Goal: Information Seeking & Learning: Learn about a topic

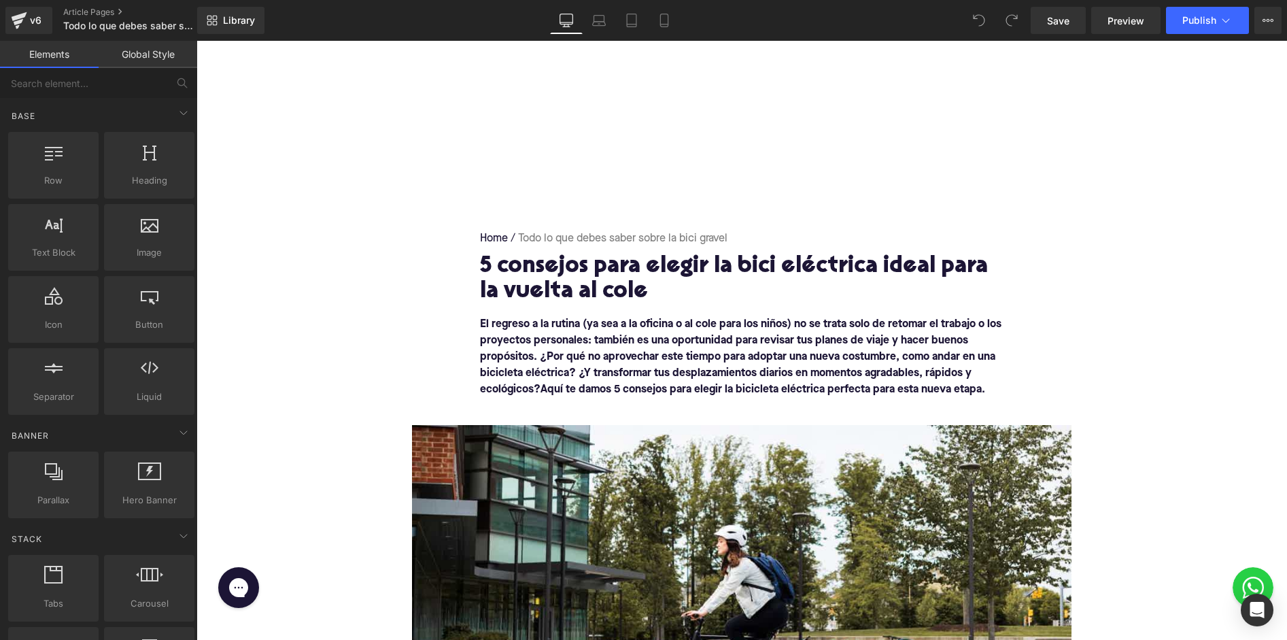
click at [501, 254] on div "5 consejos para elegir la bici eléctrica ideal para la vuelta al cole Heading" at bounding box center [741, 285] width 523 height 62
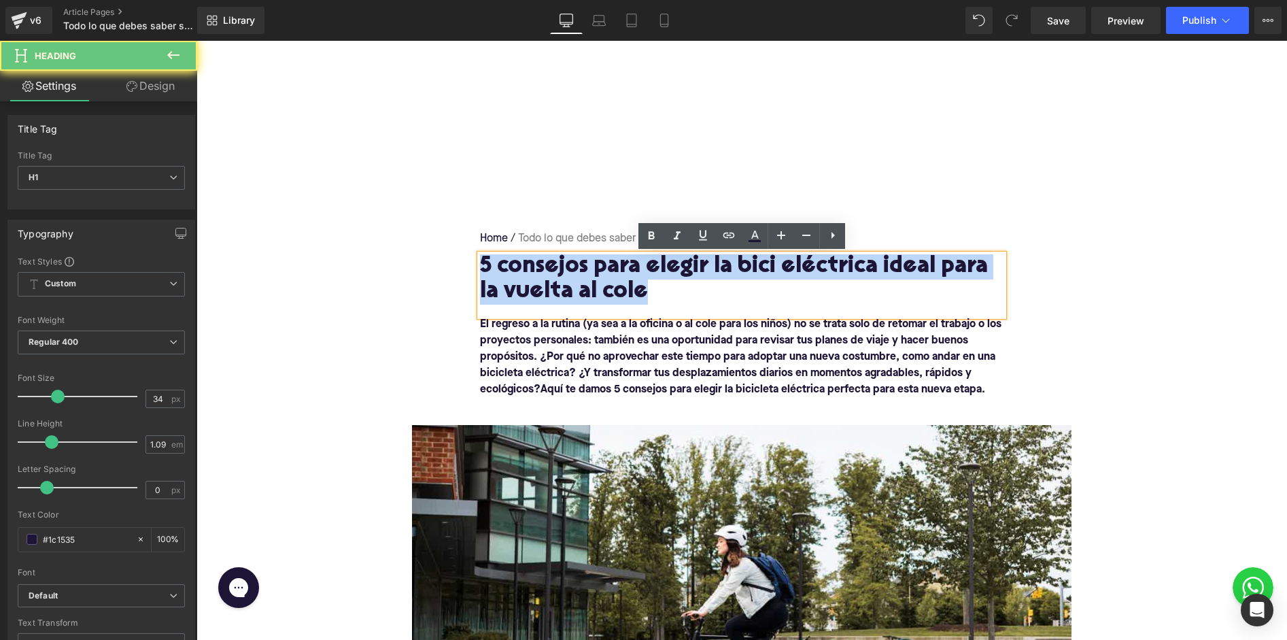
click at [501, 254] on h1 "5 consejos para elegir la bici eléctrica ideal para la vuelta al cole" at bounding box center [741, 279] width 523 height 50
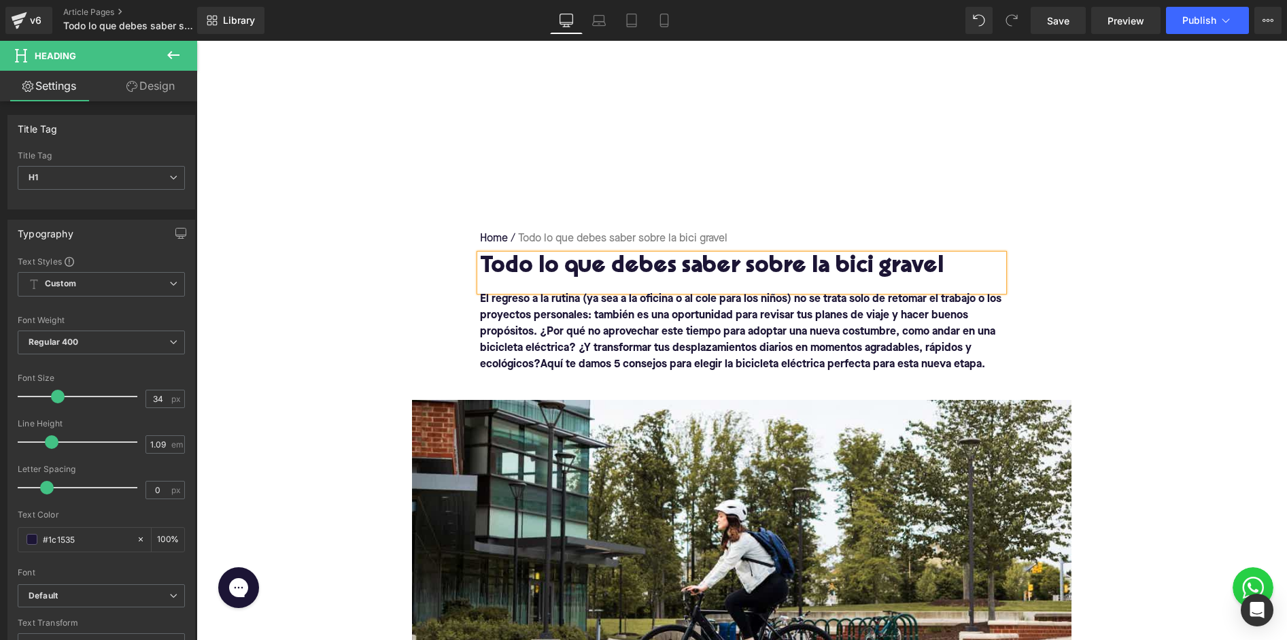
click at [520, 327] on b "El regreso a la rutina (ya sea a la oficina o al cole para los niños) no se tra…" at bounding box center [740, 332] width 521 height 76
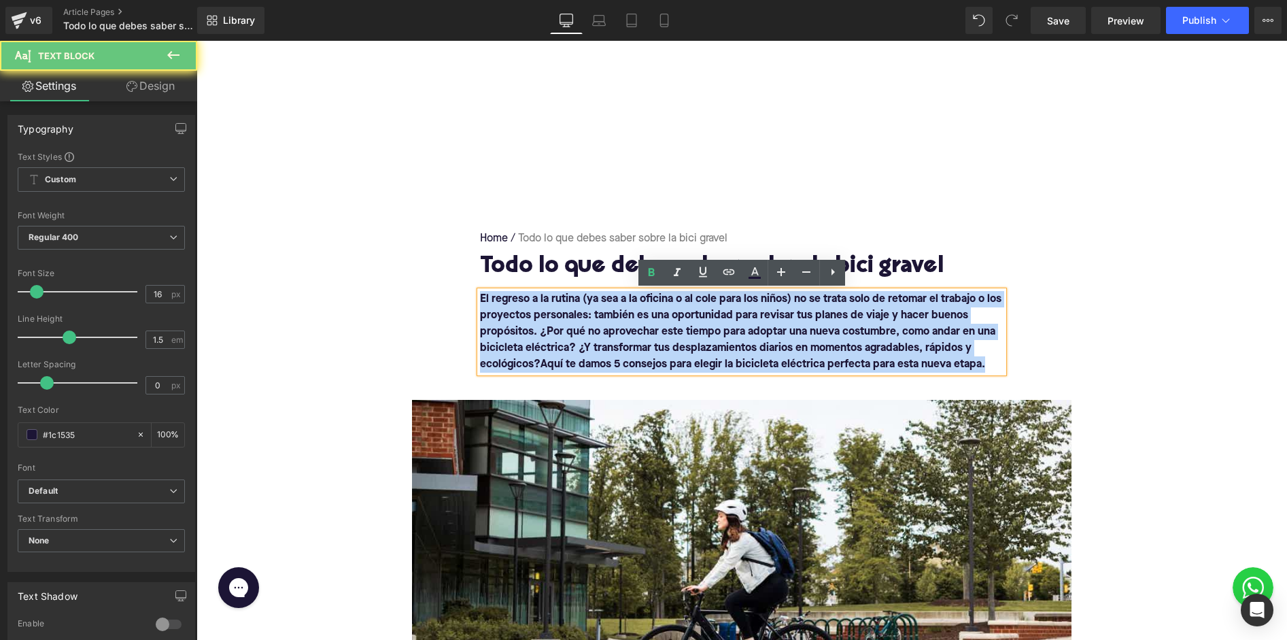
click at [520, 327] on b "El regreso a la rutina (ya sea a la oficina o al cole para los niños) no se tra…" at bounding box center [740, 332] width 521 height 76
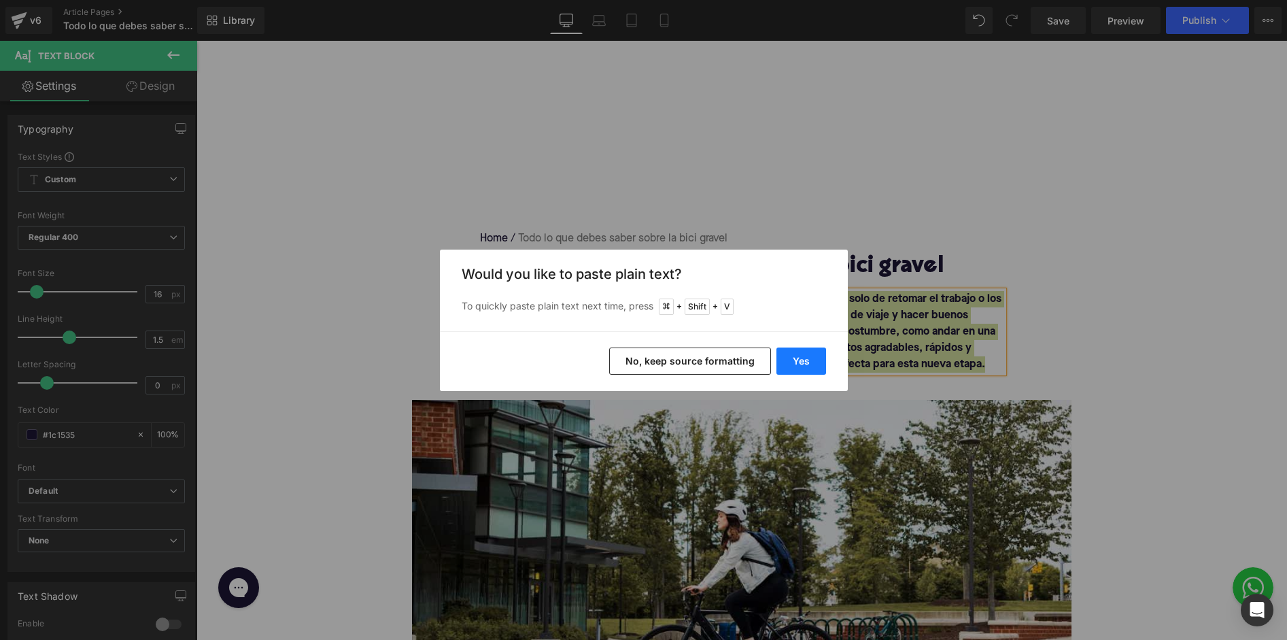
click at [793, 358] on button "Yes" at bounding box center [801, 360] width 50 height 27
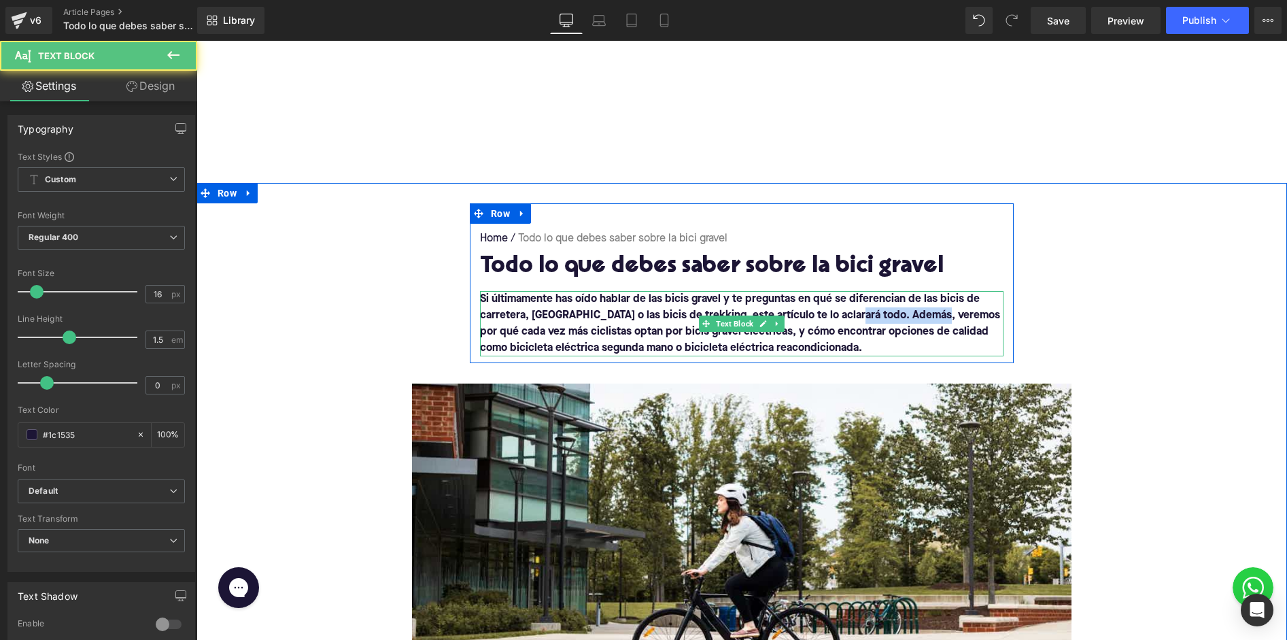
drag, startPoint x: 848, startPoint y: 315, endPoint x: 937, endPoint y: 313, distance: 89.1
click at [937, 313] on b "Si últimamente has oído hablar de las bicis gravel y te preguntas en qué se dif…" at bounding box center [740, 324] width 520 height 60
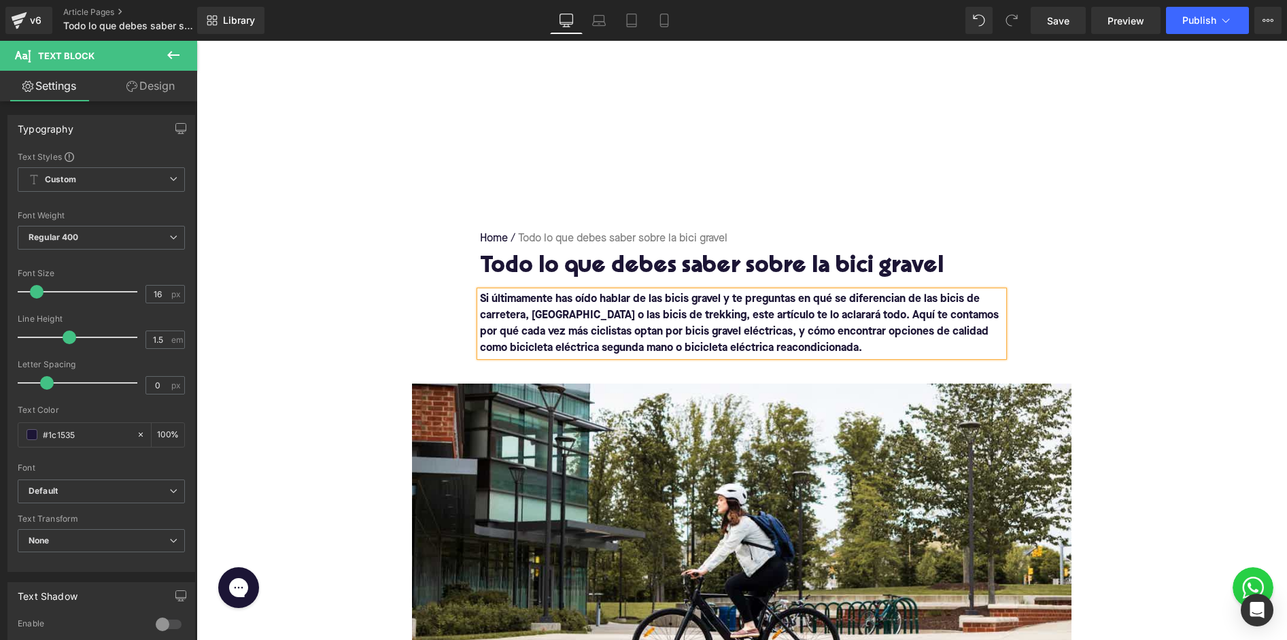
click at [725, 332] on b "Si últimamente has oído hablar de las bicis gravel y te preguntas en qué se dif…" at bounding box center [739, 324] width 519 height 60
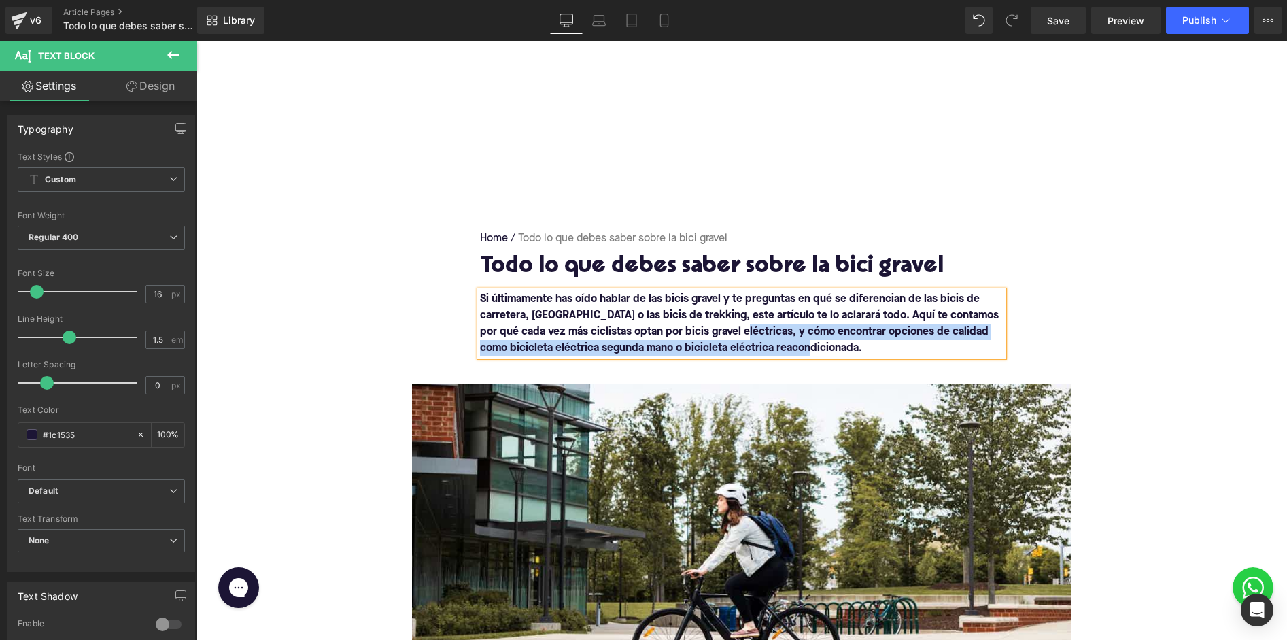
drag, startPoint x: 728, startPoint y: 332, endPoint x: 852, endPoint y: 360, distance: 127.3
click at [852, 360] on div "Home / Todo lo que debes saber sobre la bici gravel Breadcrumbs Todo lo que deb…" at bounding box center [742, 283] width 544 height 160
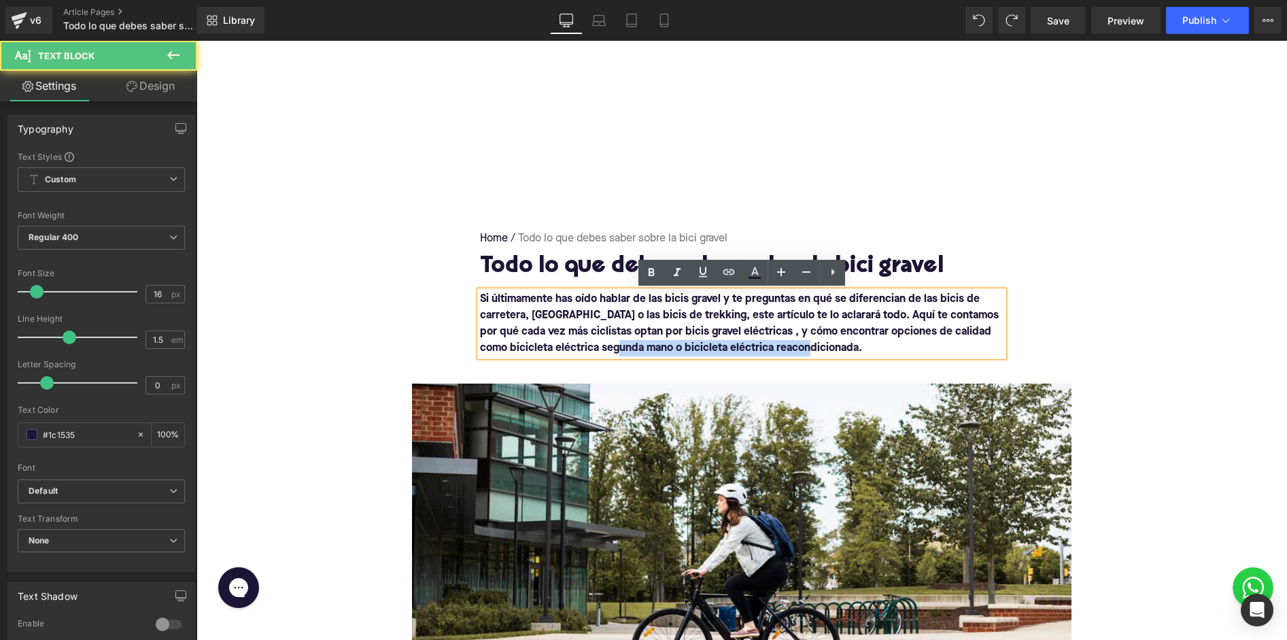
drag, startPoint x: 601, startPoint y: 350, endPoint x: 861, endPoint y: 350, distance: 260.4
click at [861, 350] on p "Si últimamente has oído hablar de las bicis gravel y te preguntas en qué se dif…" at bounding box center [741, 323] width 523 height 65
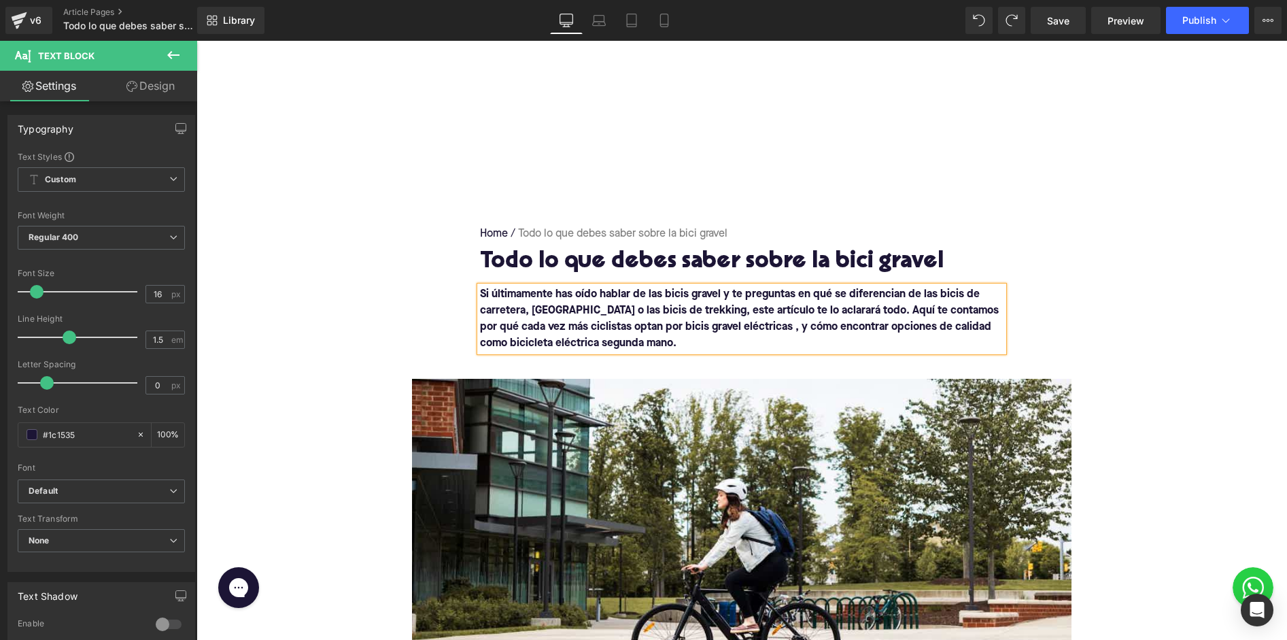
scroll to position [6, 0]
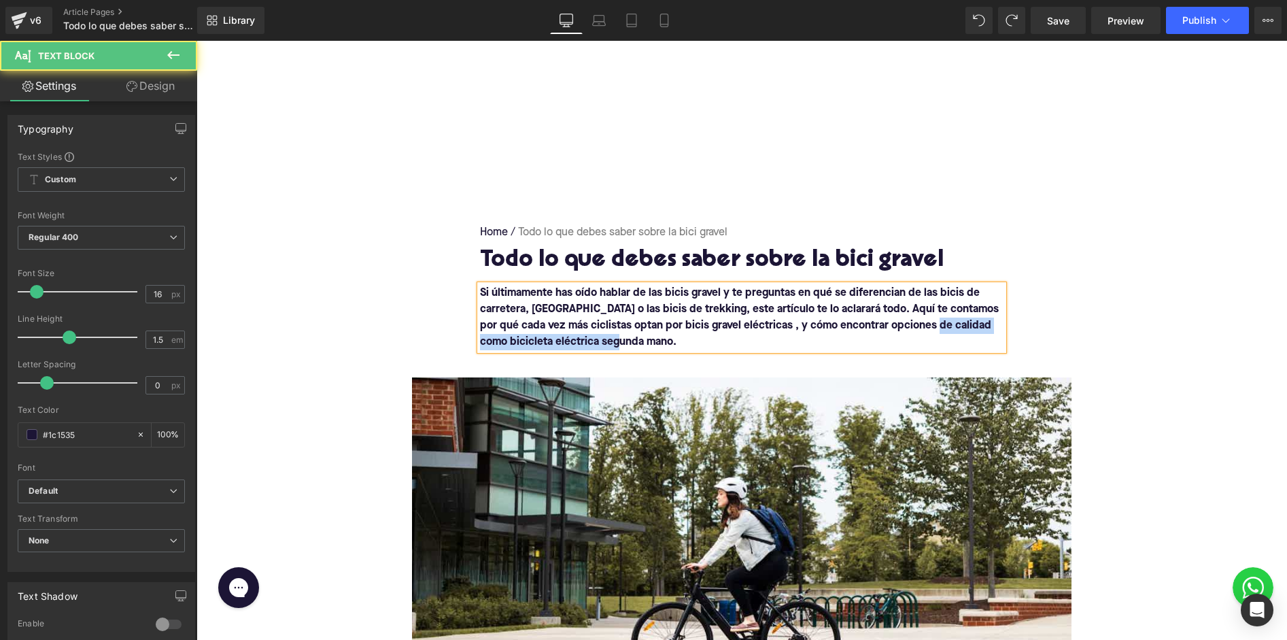
drag, startPoint x: 931, startPoint y: 324, endPoint x: 953, endPoint y: 337, distance: 25.7
click at [953, 337] on p "Si últimamente has oído hablar de las bicis gravel y te preguntas en qué se dif…" at bounding box center [741, 317] width 523 height 65
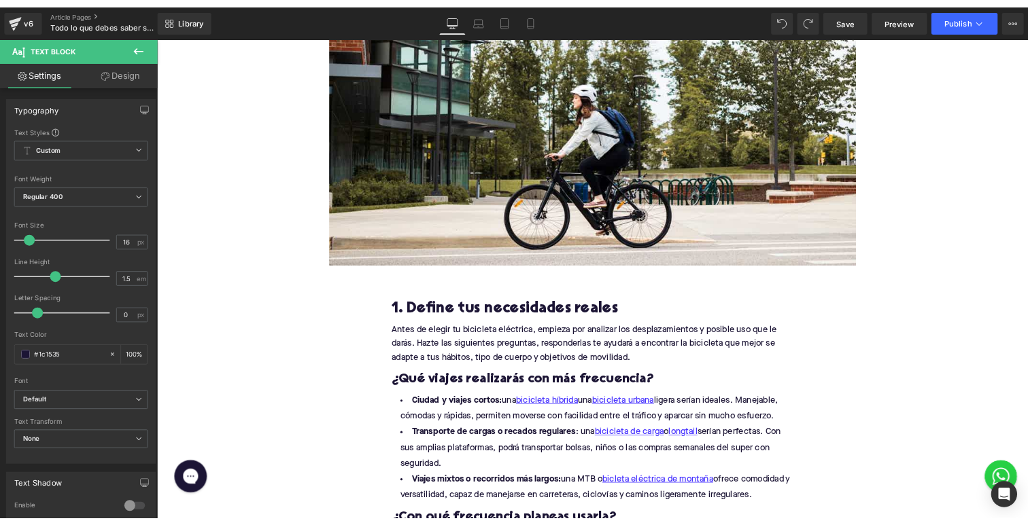
scroll to position [422, 0]
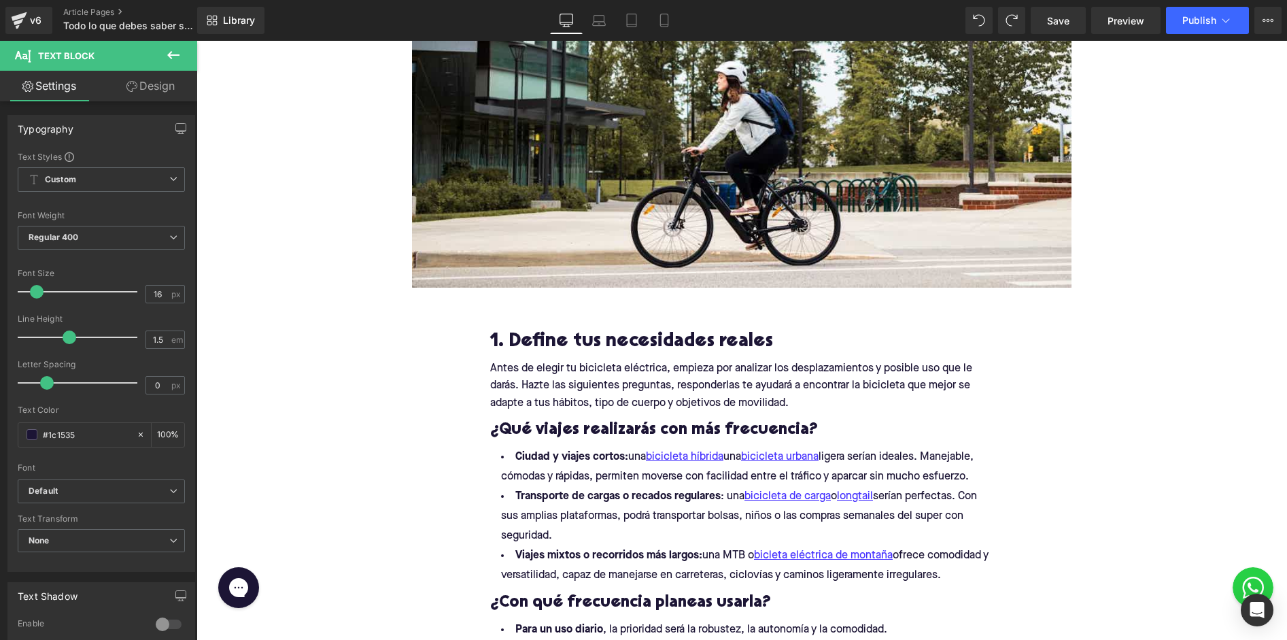
click at [716, 336] on div "1. Define tus necesidades reales Heading" at bounding box center [741, 343] width 503 height 22
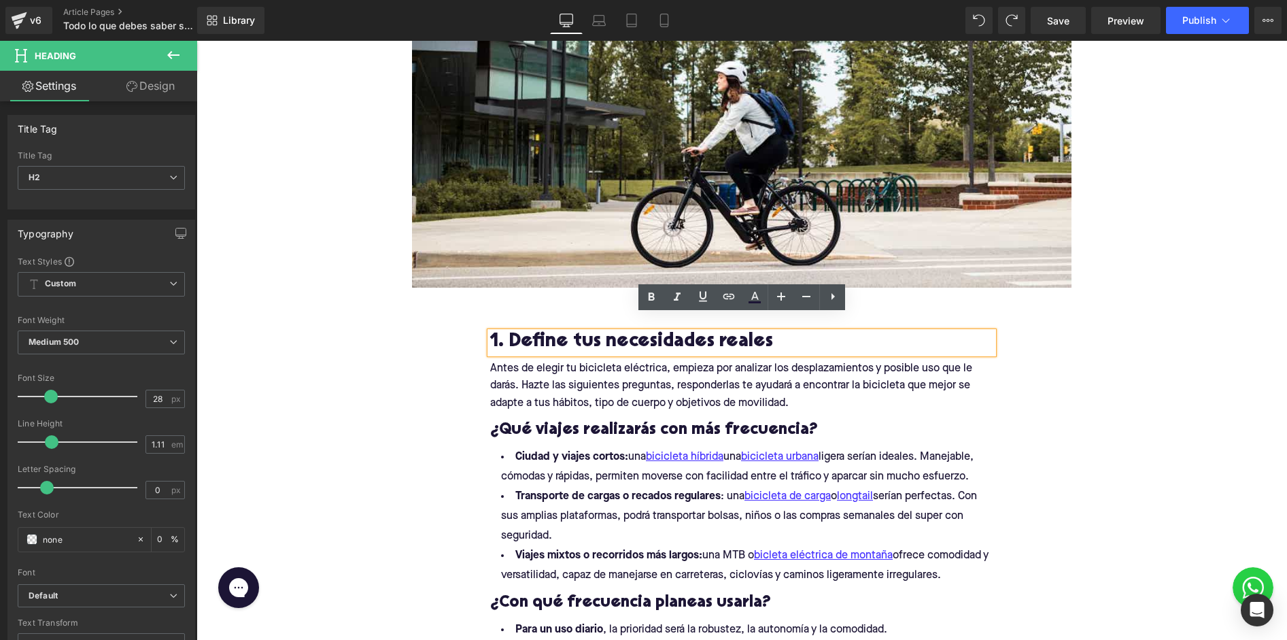
click at [515, 332] on h2 "1. Define tus necesidades reales" at bounding box center [741, 342] width 503 height 21
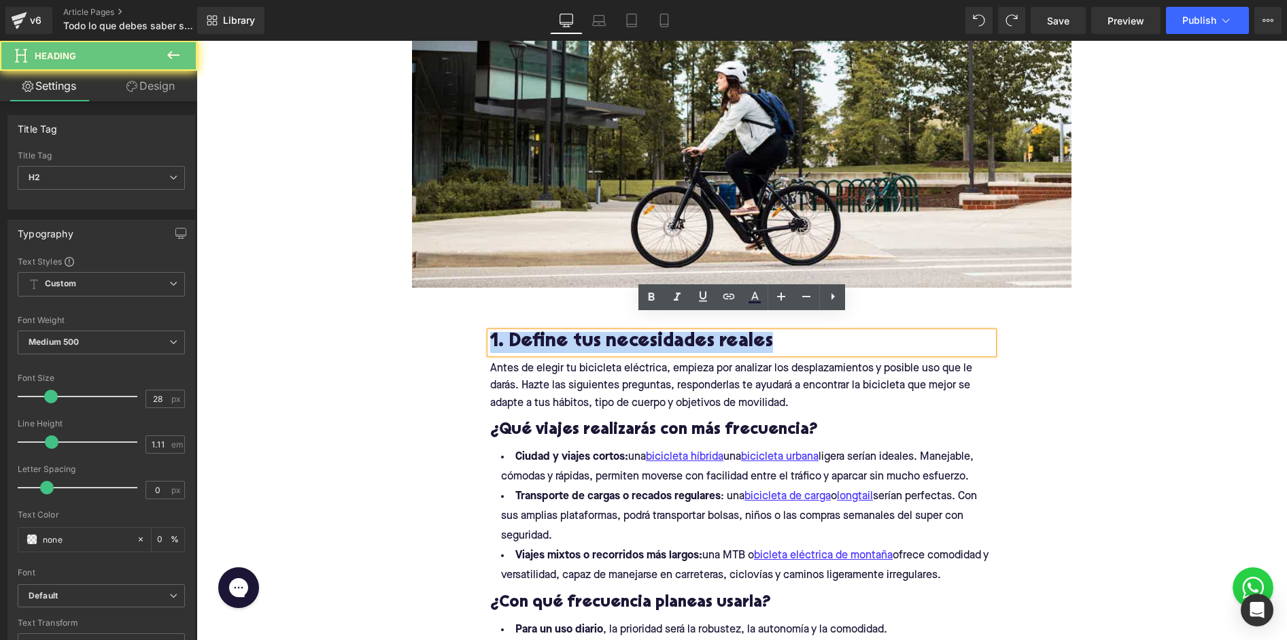
click at [515, 332] on h2 "1. Define tus necesidades reales" at bounding box center [741, 342] width 503 height 21
paste div
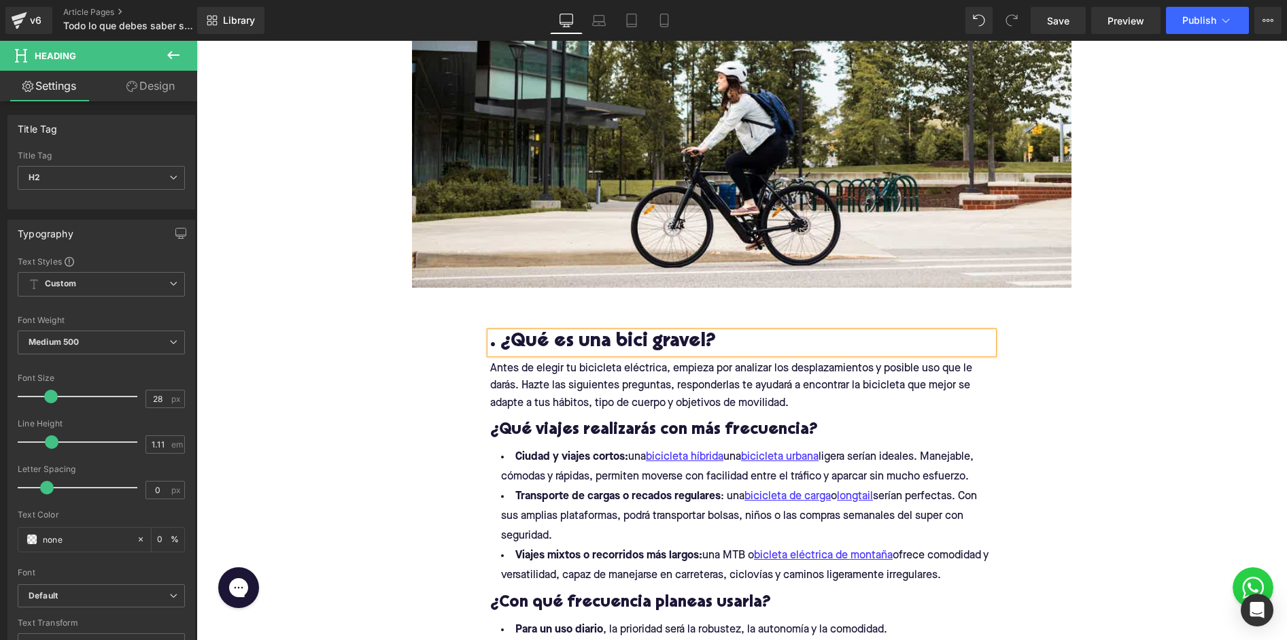
click at [499, 332] on h2 ". ¿Qué es una bici gravel?" at bounding box center [741, 342] width 503 height 21
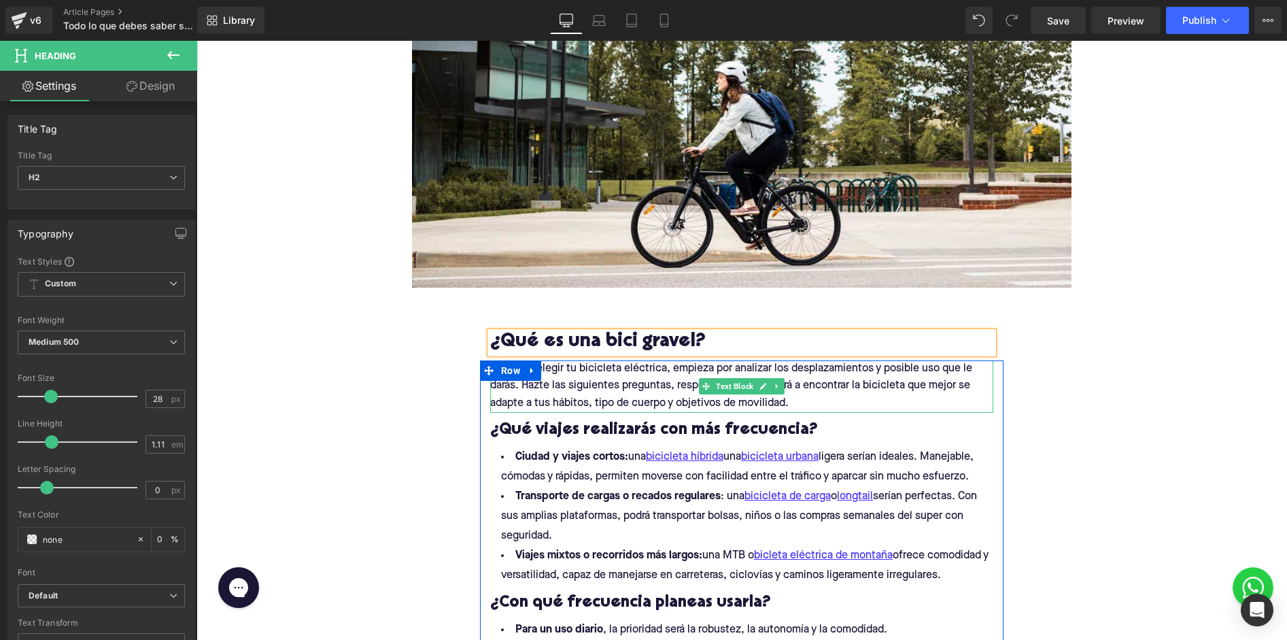
click at [578, 364] on p "Antes de elegir tu bicicleta eléctrica, empieza por analizar los desplazamiento…" at bounding box center [741, 386] width 503 height 52
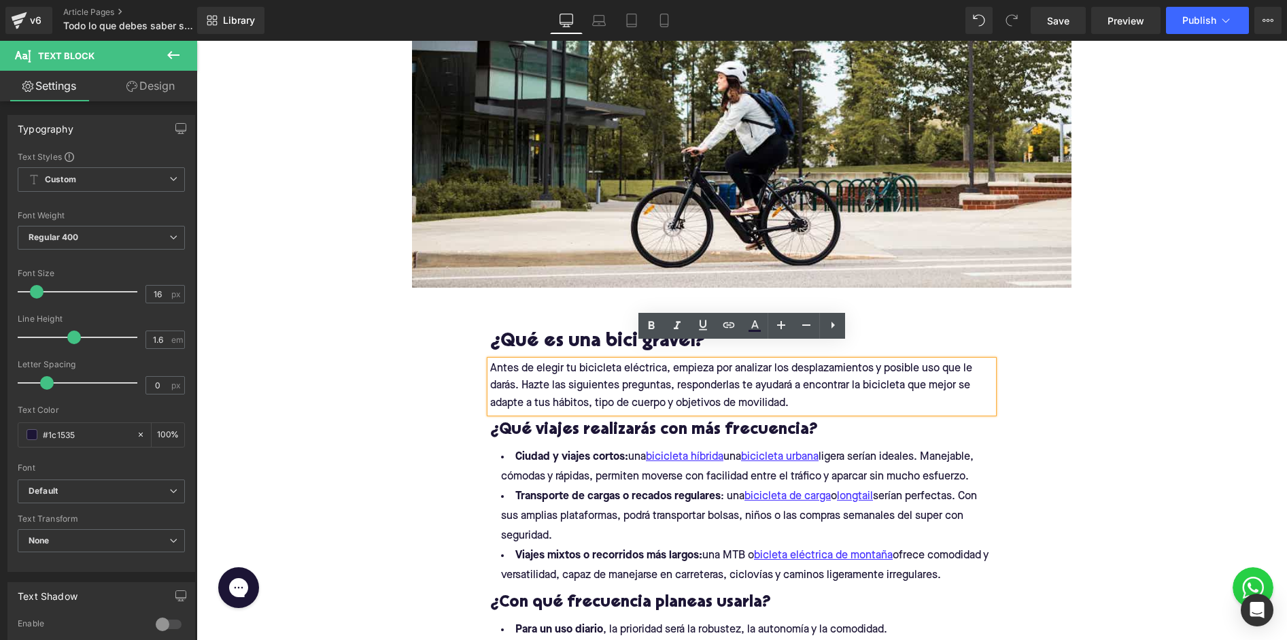
click at [511, 392] on p "Antes de elegir tu bicicleta eléctrica, empieza por analizar los desplazamiento…" at bounding box center [741, 386] width 503 height 52
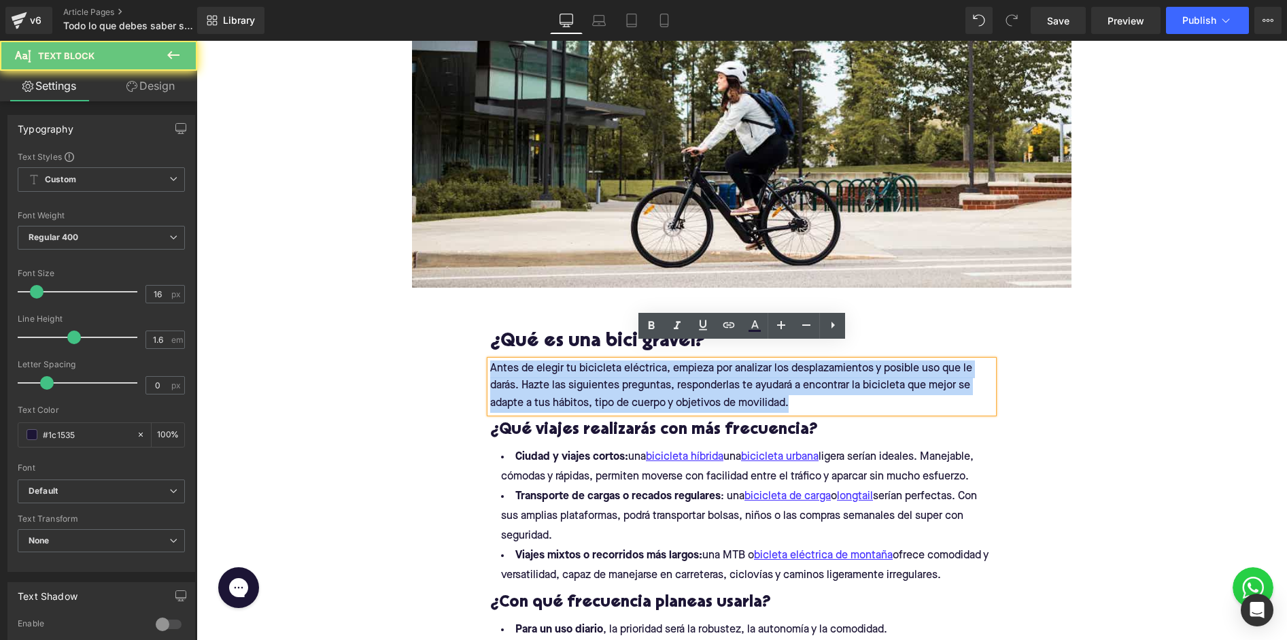
click at [511, 392] on p "Antes de elegir tu bicicleta eléctrica, empieza por analizar los desplazamiento…" at bounding box center [741, 386] width 503 height 52
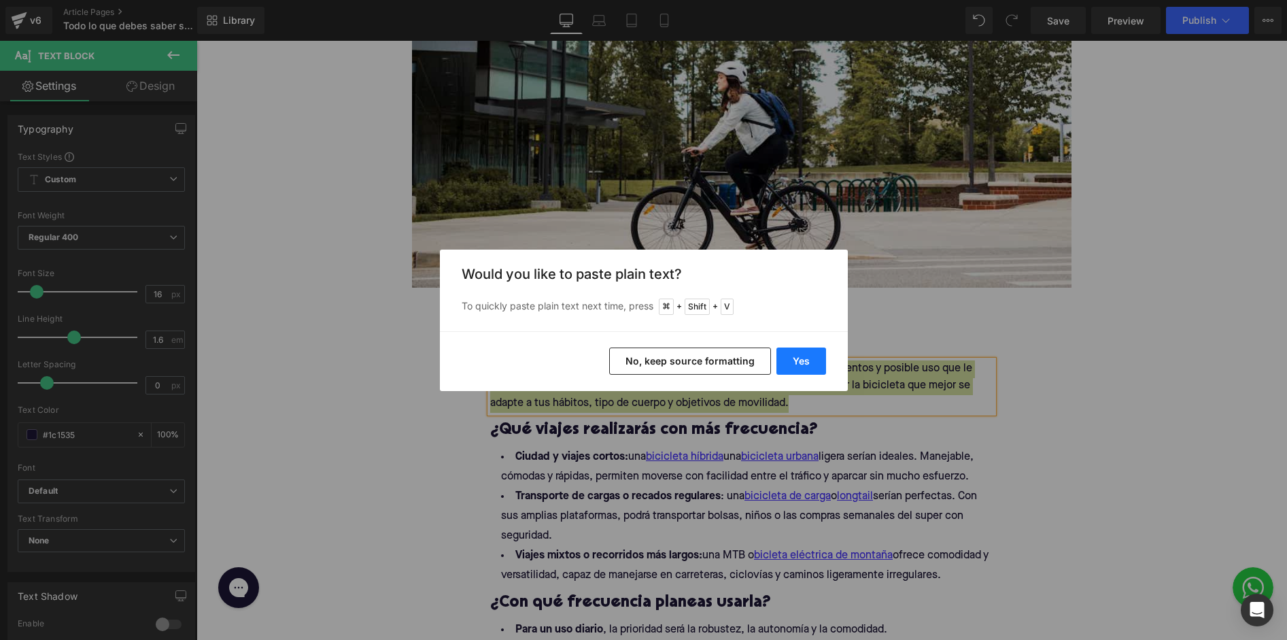
click at [799, 352] on button "Yes" at bounding box center [801, 360] width 50 height 27
